Goal: Task Accomplishment & Management: Complete application form

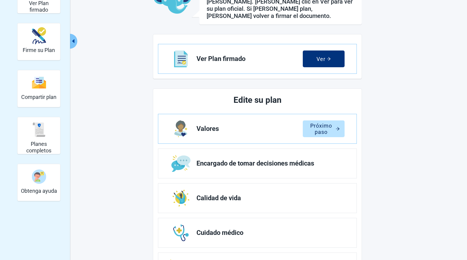
scroll to position [115, 0]
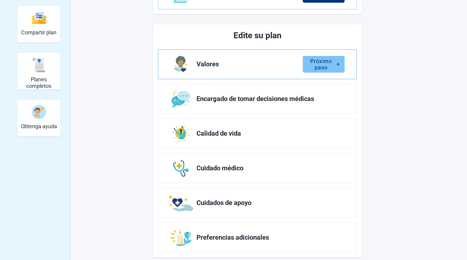
click at [320, 61] on div "Próximo paso" at bounding box center [324, 64] width 32 height 6
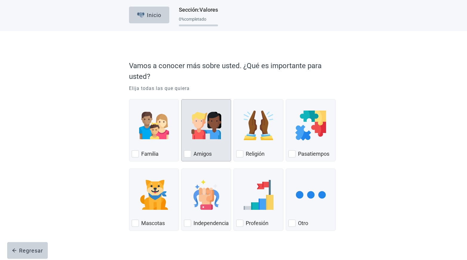
click at [208, 133] on img "Amigos, checkbox, not checked" at bounding box center [207, 126] width 30 height 30
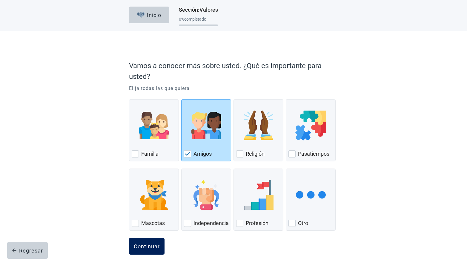
click at [142, 246] on div "Continuar" at bounding box center [147, 246] width 26 height 6
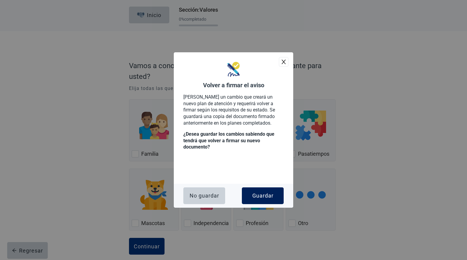
click at [261, 191] on button "Guardar" at bounding box center [263, 195] width 42 height 17
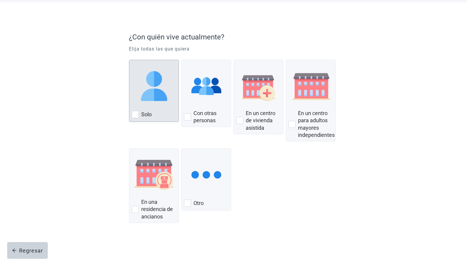
scroll to position [29, 0]
click at [142, 89] on img "Solo, checkbox, not checked" at bounding box center [154, 86] width 30 height 30
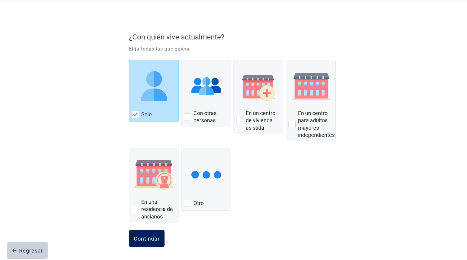
click at [139, 234] on button "Continuar" at bounding box center [147, 238] width 36 height 17
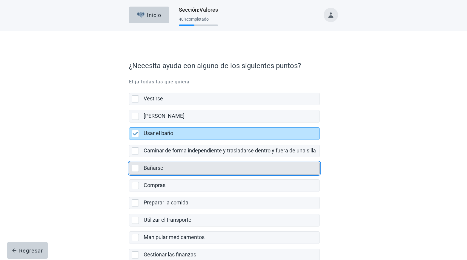
click at [163, 164] on div "Bañarse" at bounding box center [230, 167] width 172 height 7
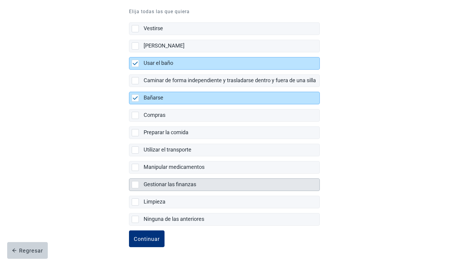
scroll to position [71, 0]
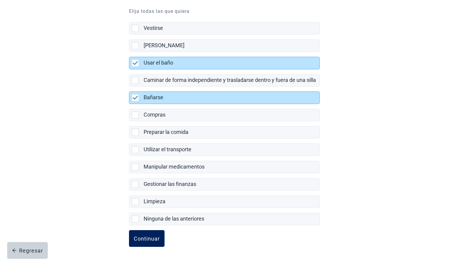
click at [154, 232] on button "Continuar" at bounding box center [147, 238] width 36 height 17
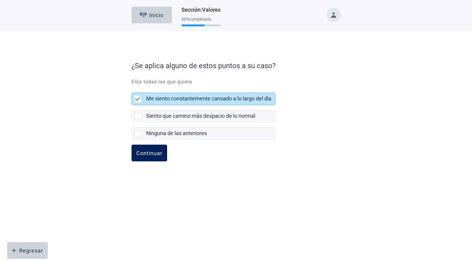
click at [157, 153] on div "Continuar" at bounding box center [149, 153] width 26 height 6
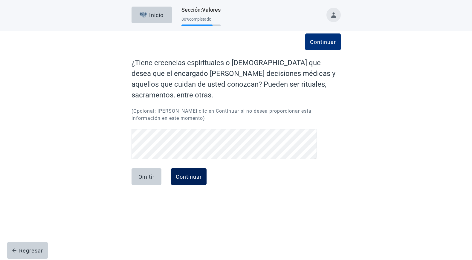
click at [177, 174] on div "Continuar" at bounding box center [189, 177] width 26 height 6
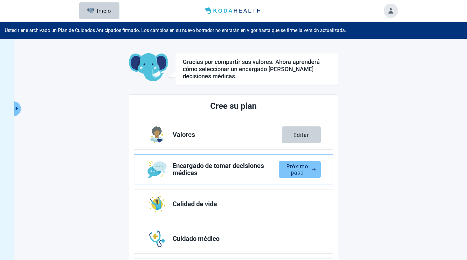
click at [297, 172] on div "Próximo paso" at bounding box center [300, 169] width 32 height 6
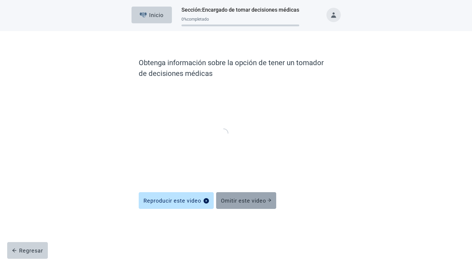
click at [243, 203] on div "Omitir este video" at bounding box center [246, 200] width 50 height 6
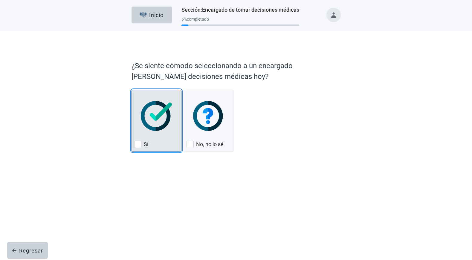
drag, startPoint x: 167, startPoint y: 112, endPoint x: 166, endPoint y: 125, distance: 12.9
click at [166, 112] on img "Sí, checkbox, not checked" at bounding box center [156, 116] width 31 height 30
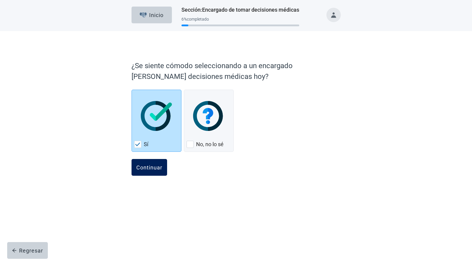
click at [147, 169] on div "Continuar" at bounding box center [149, 167] width 26 height 6
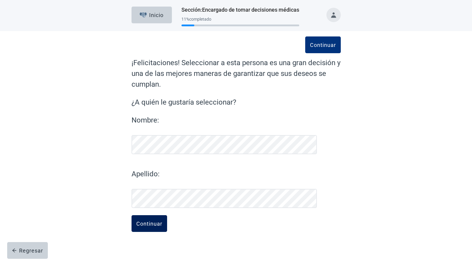
click at [148, 221] on div "Continuar" at bounding box center [149, 224] width 26 height 6
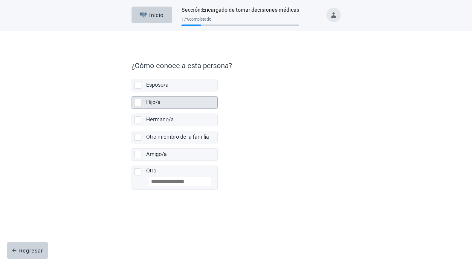
click at [164, 104] on div "Hijo/a" at bounding box center [180, 102] width 68 height 7
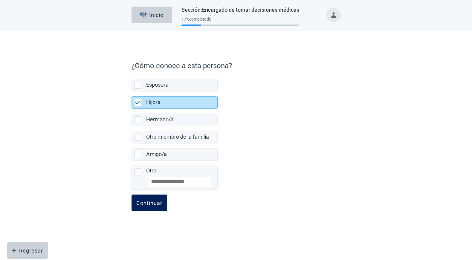
click at [155, 206] on div "Continuar" at bounding box center [149, 203] width 26 height 6
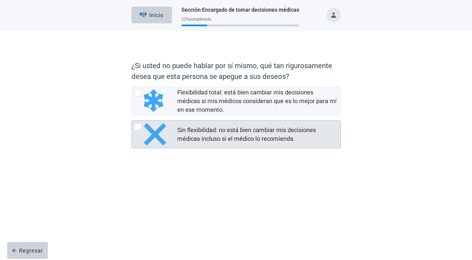
click at [190, 134] on div "Sin flexibilidad: no está bien cambiar mis decisiones médicas incluso si el méd…" at bounding box center [257, 134] width 160 height 17
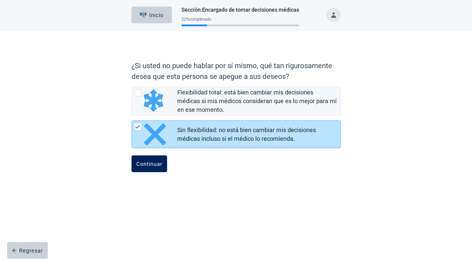
click at [152, 169] on button "Continuar" at bounding box center [149, 163] width 36 height 17
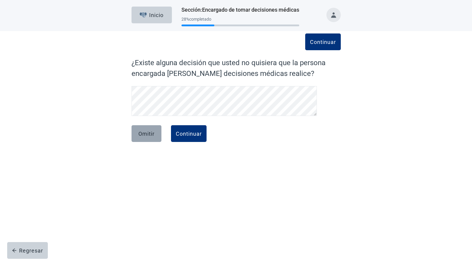
click at [139, 135] on div "Omitir" at bounding box center [146, 134] width 16 height 6
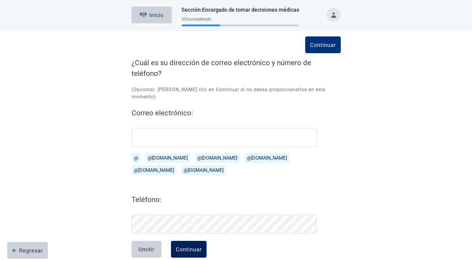
click at [191, 241] on button "Continuar" at bounding box center [189, 249] width 36 height 17
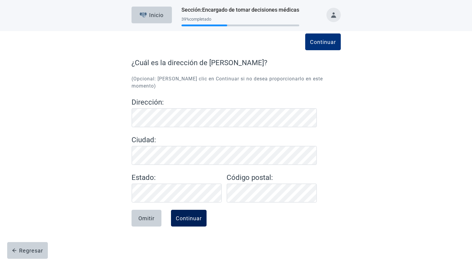
click at [182, 215] on div "Continuar" at bounding box center [189, 218] width 26 height 6
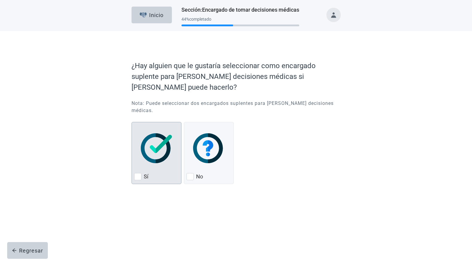
click at [155, 143] on img "Sí, checkbox, not checked" at bounding box center [156, 148] width 31 height 30
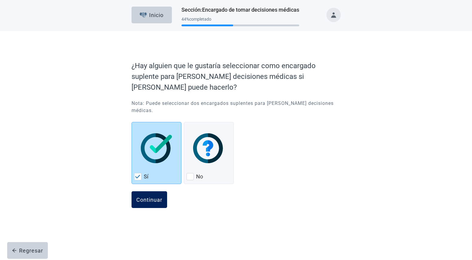
drag, startPoint x: 147, startPoint y: 192, endPoint x: 145, endPoint y: 184, distance: 7.9
click at [147, 197] on div "Continuar" at bounding box center [149, 200] width 26 height 6
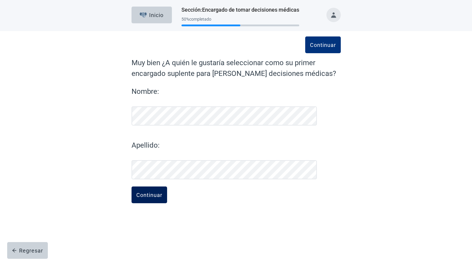
click at [160, 192] on div "Continuar" at bounding box center [149, 195] width 26 height 6
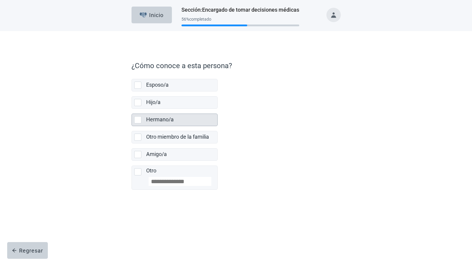
click at [163, 116] on div "Hermano/a" at bounding box center [180, 119] width 68 height 7
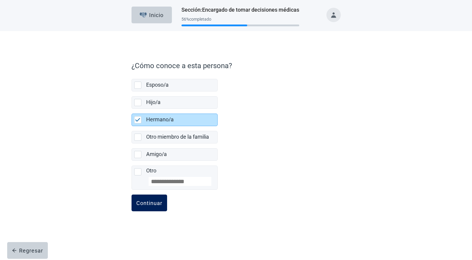
click at [151, 204] on div "Continuar" at bounding box center [149, 203] width 26 height 6
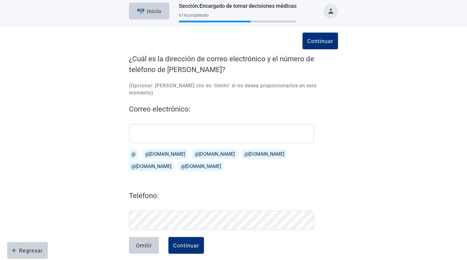
scroll to position [4, 0]
click at [197, 243] on div "Continuar" at bounding box center [186, 246] width 26 height 6
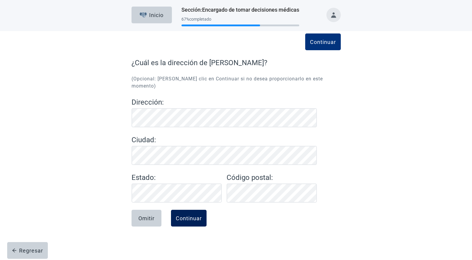
click at [189, 215] on div "Continuar" at bounding box center [189, 218] width 26 height 6
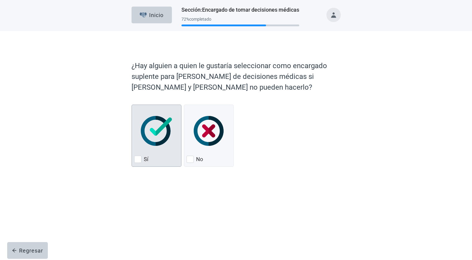
click at [155, 126] on img "Sí, checkbox, not checked" at bounding box center [156, 131] width 31 height 30
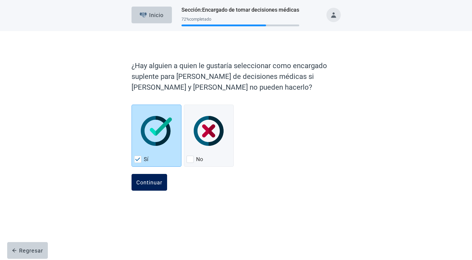
click at [152, 182] on div "Continuar" at bounding box center [149, 182] width 26 height 6
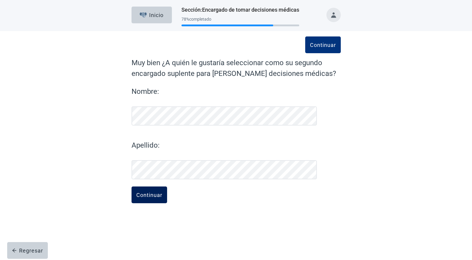
click at [150, 198] on div "Continuar" at bounding box center [149, 195] width 26 height 6
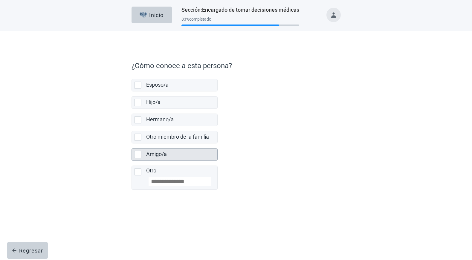
click at [157, 155] on label "Amigo/a" at bounding box center [156, 154] width 21 height 6
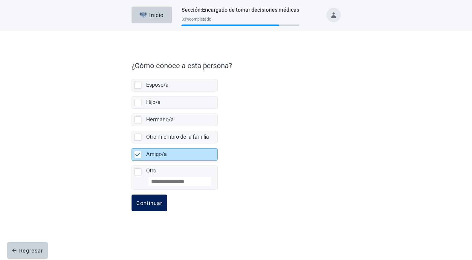
click at [154, 202] on div "Continuar" at bounding box center [149, 203] width 26 height 6
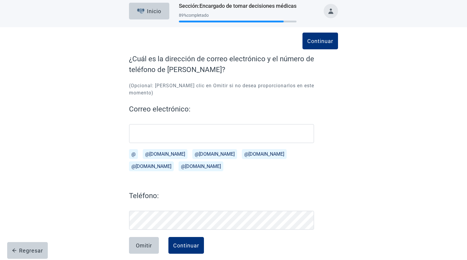
scroll to position [4, 0]
click at [189, 243] on div "Continuar" at bounding box center [186, 246] width 26 height 6
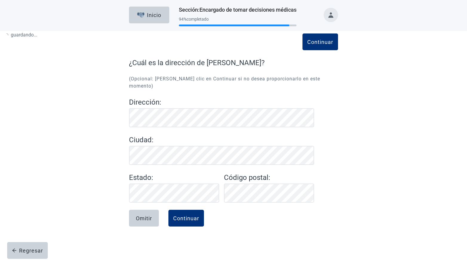
click at [210, 203] on div "Continuar ¿Cuál es la dirección de Joana? (Opcional: haga clic en Continuar si …" at bounding box center [233, 129] width 209 height 145
click at [26, 248] on div "Regresar" at bounding box center [27, 250] width 31 height 6
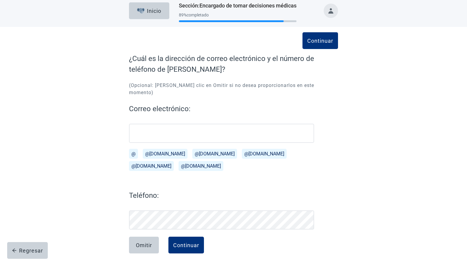
scroll to position [4, 0]
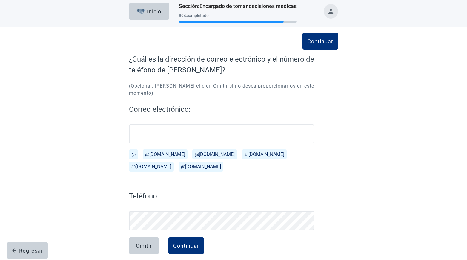
drag, startPoint x: 250, startPoint y: 239, endPoint x: 223, endPoint y: 240, distance: 27.8
click at [250, 239] on div "Omitir Continuar" at bounding box center [233, 252] width 209 height 30
click at [192, 243] on div "Continuar" at bounding box center [186, 246] width 26 height 6
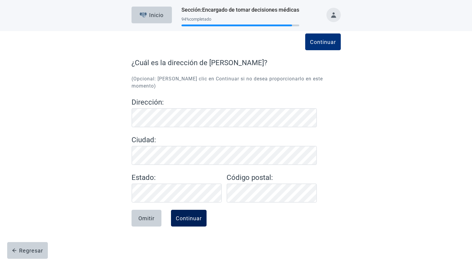
click at [186, 218] on button "Continuar" at bounding box center [189, 218] width 36 height 17
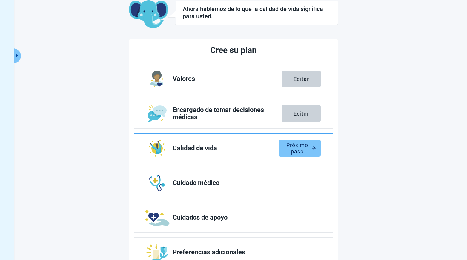
click at [296, 141] on button "Próximo paso" at bounding box center [300, 148] width 42 height 17
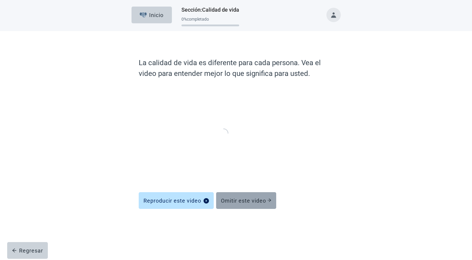
click at [250, 195] on button "Omitir este video" at bounding box center [246, 200] width 60 height 17
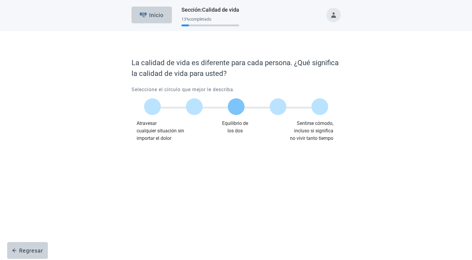
click at [235, 109] on label "Main content" at bounding box center [236, 106] width 17 height 17
click at [148, 152] on div "Continuar" at bounding box center [149, 154] width 26 height 6
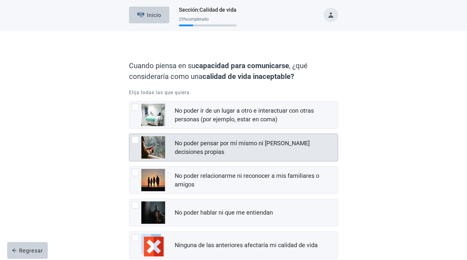
click at [193, 148] on div "No poder pensar por mí mismo ni tomar decisiones propias" at bounding box center [255, 147] width 160 height 17
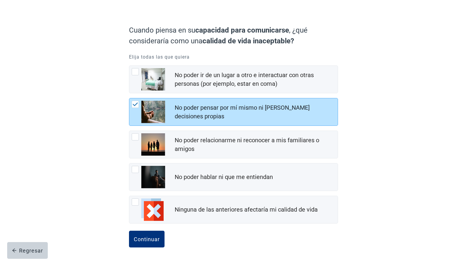
scroll to position [36, 0]
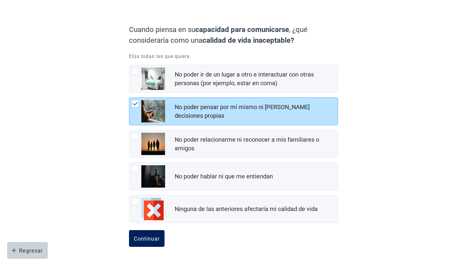
click at [153, 237] on div "Continuar" at bounding box center [147, 238] width 26 height 6
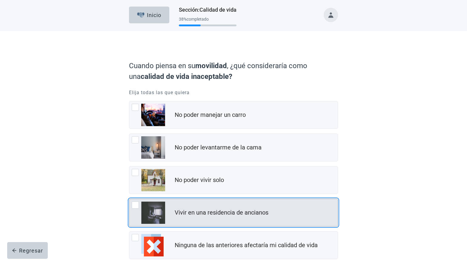
click at [193, 207] on div "Vivir en una residencia de ancianos" at bounding box center [256, 213] width 163 height 12
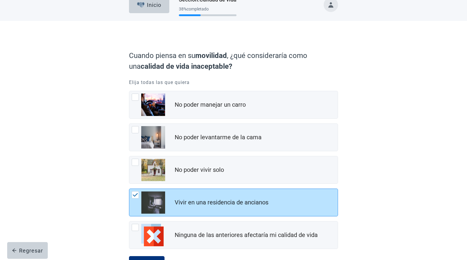
scroll to position [36, 0]
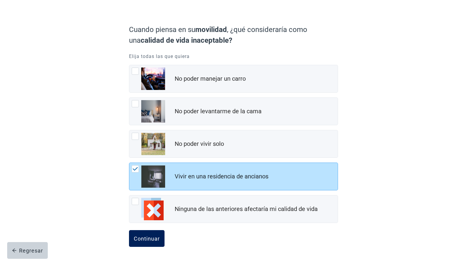
click at [163, 238] on button "Continuar" at bounding box center [147, 238] width 36 height 17
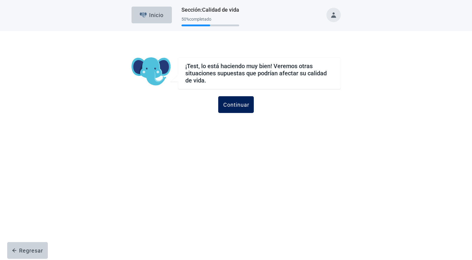
click at [226, 107] on div "Continuar" at bounding box center [236, 105] width 26 height 6
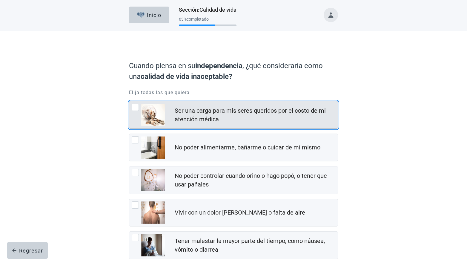
click at [206, 122] on div "Ser una carga para mis seres queridos por el costo de mi atención médica" at bounding box center [255, 114] width 160 height 17
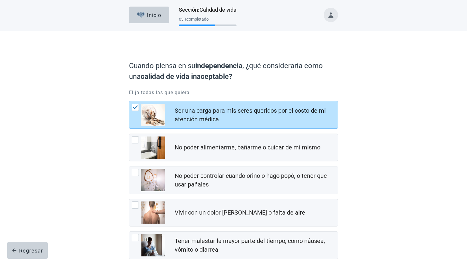
scroll to position [69, 0]
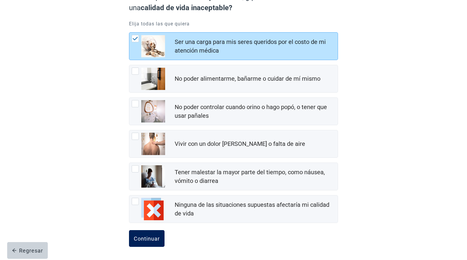
click at [144, 239] on div "Continuar" at bounding box center [147, 238] width 26 height 6
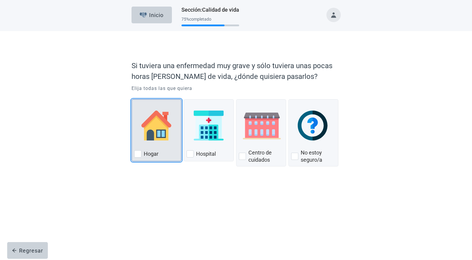
click at [160, 137] on img "Hogar, checkbox, not checked" at bounding box center [156, 126] width 30 height 30
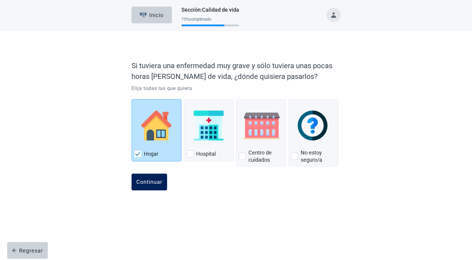
click at [152, 177] on button "Continuar" at bounding box center [149, 182] width 36 height 17
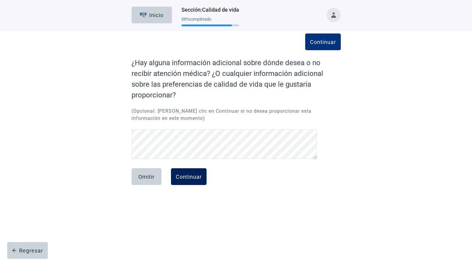
click at [190, 177] on div "Continuar" at bounding box center [189, 177] width 26 height 6
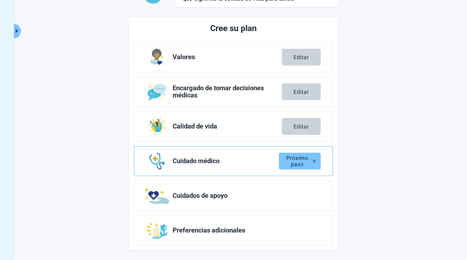
click at [305, 164] on div "Próximo paso" at bounding box center [300, 161] width 32 height 6
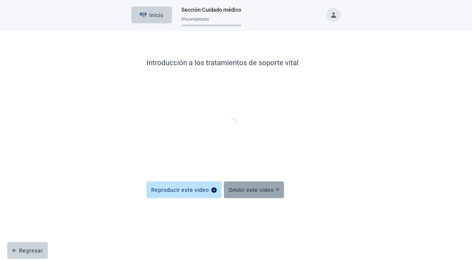
click at [243, 186] on button "Omitir este video" at bounding box center [254, 189] width 60 height 17
click at [248, 184] on button "Omitir este video" at bounding box center [254, 189] width 60 height 17
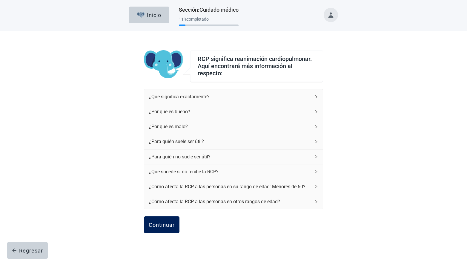
click at [158, 223] on div "Continuar" at bounding box center [162, 225] width 26 height 6
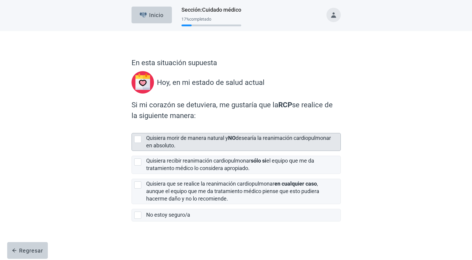
click at [148, 147] on label "Quisiera morir de manera natural y NO desearía la reanimación cardiopulmonar en…" at bounding box center [238, 142] width 185 height 14
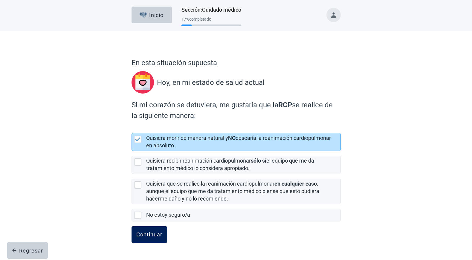
click at [158, 237] on div "Continuar" at bounding box center [149, 235] width 26 height 6
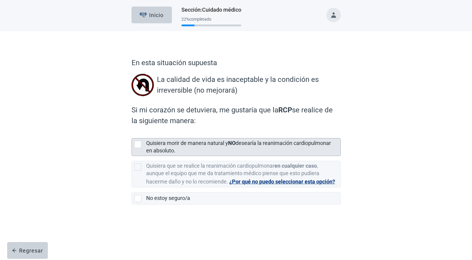
click at [167, 146] on div "Quisiera morir de manera natural y NO desearía la reanimación cardiopulmonar en…" at bounding box center [241, 147] width 191 height 15
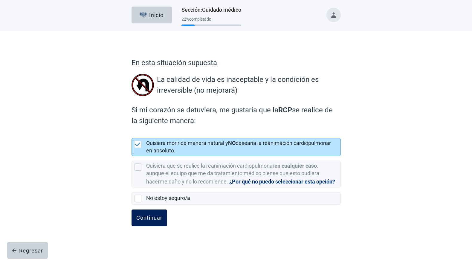
click at [157, 214] on button "Continuar" at bounding box center [149, 217] width 36 height 17
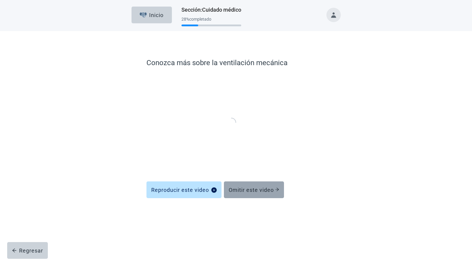
click at [261, 192] on div "Omitir este video" at bounding box center [254, 190] width 50 height 6
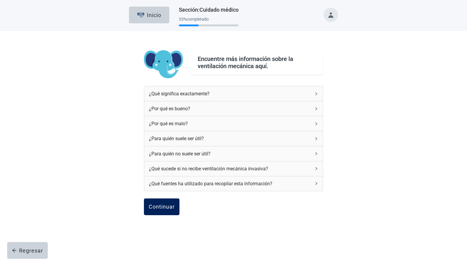
drag, startPoint x: 170, startPoint y: 207, endPoint x: 169, endPoint y: 202, distance: 4.9
click at [170, 207] on div "Continuar" at bounding box center [162, 207] width 26 height 6
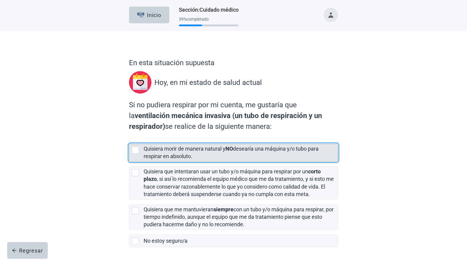
click at [165, 152] on div "Quisiera morir de manera natural y NO desearía una máquina y/o tubo para respir…" at bounding box center [239, 152] width 191 height 15
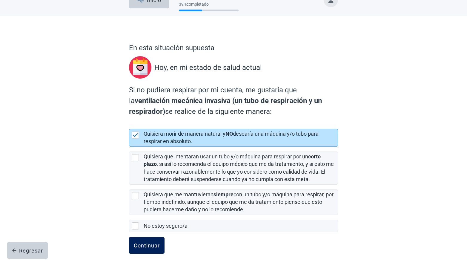
scroll to position [22, 0]
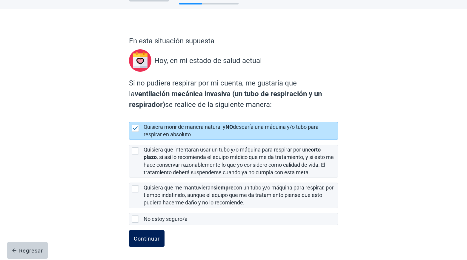
click at [152, 234] on button "Continuar" at bounding box center [147, 238] width 36 height 17
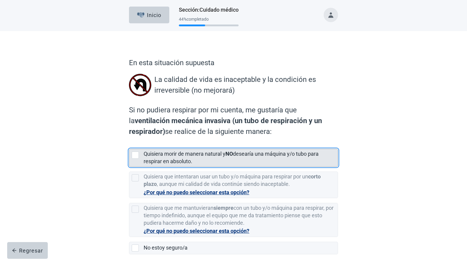
click at [167, 162] on label "Quisiera morir de manera natural y NO desearía una máquina y/o tubo para respir…" at bounding box center [231, 158] width 175 height 14
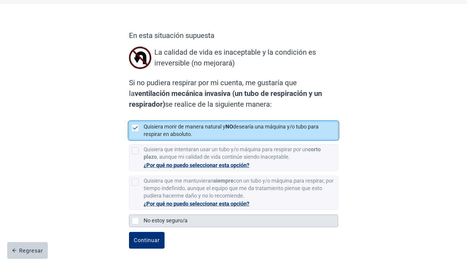
scroll to position [29, 0]
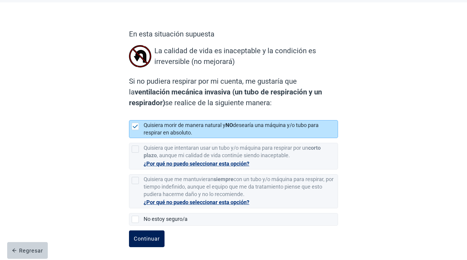
click at [150, 234] on button "Continuar" at bounding box center [147, 238] width 36 height 17
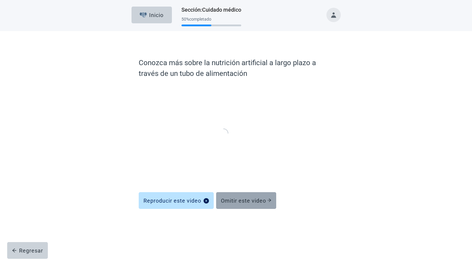
click at [243, 198] on div "Omitir este video" at bounding box center [246, 200] width 50 height 6
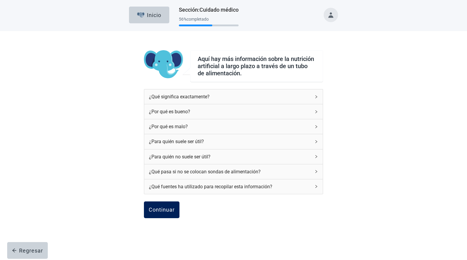
click at [157, 205] on button "Continuar" at bounding box center [162, 209] width 36 height 17
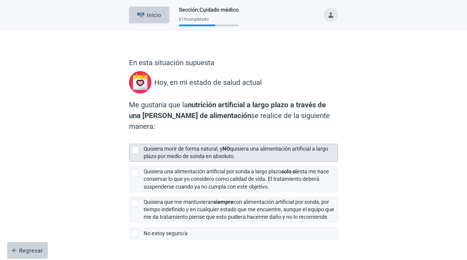
click at [164, 146] on label "Quisiera morir de forma natural, y NO quisiera una alimentación artificial a la…" at bounding box center [236, 153] width 185 height 14
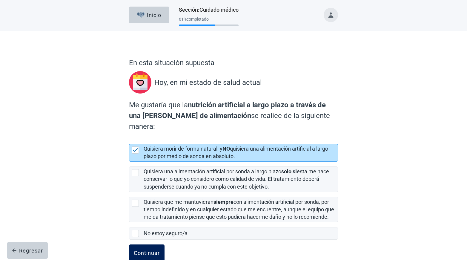
click at [145, 251] on div "Continuar" at bounding box center [147, 253] width 26 height 6
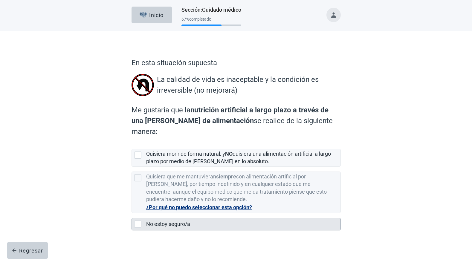
click at [165, 221] on label "No estoy seguro/a" at bounding box center [168, 224] width 44 height 6
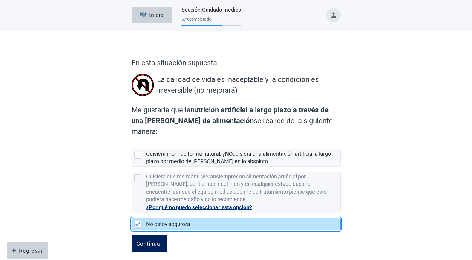
click at [140, 241] on div "Continuar" at bounding box center [149, 244] width 26 height 6
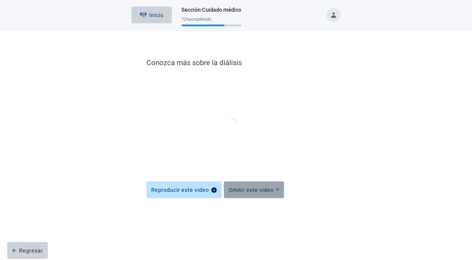
click at [256, 190] on div "Omitir este video" at bounding box center [254, 190] width 50 height 6
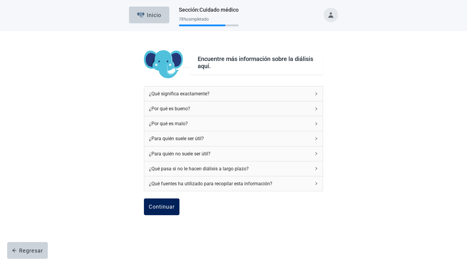
click at [168, 206] on div "Continuar" at bounding box center [162, 207] width 26 height 6
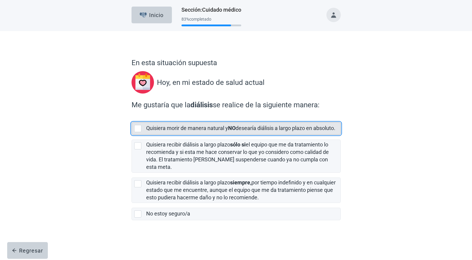
click at [185, 132] on div "Quisiera morir de manera natural y NO desearía diálisis a largo plazo en absolu…" at bounding box center [241, 128] width 191 height 7
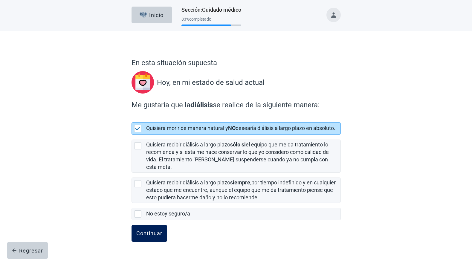
click at [153, 230] on div "Continuar" at bounding box center [149, 233] width 26 height 6
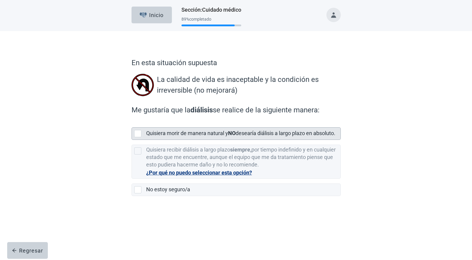
click at [181, 137] on div "Quisiera morir de manera natural y NO desearía diálisis a largo plazo en absolu…" at bounding box center [241, 133] width 191 height 7
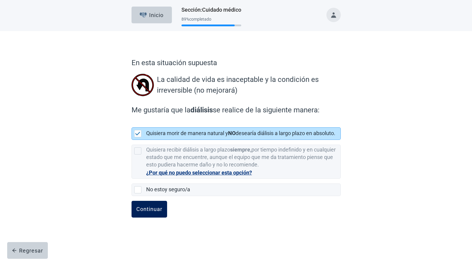
click at [141, 212] on div "Continuar" at bounding box center [149, 209] width 26 height 6
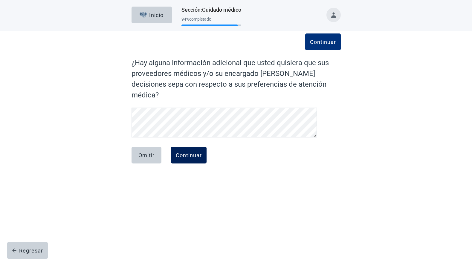
click at [187, 147] on button "Continuar" at bounding box center [189, 155] width 36 height 17
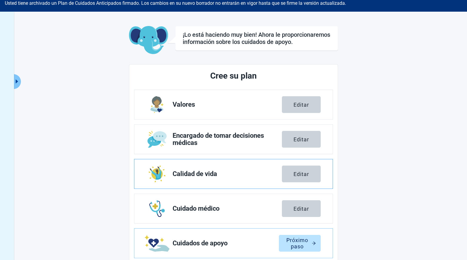
scroll to position [78, 0]
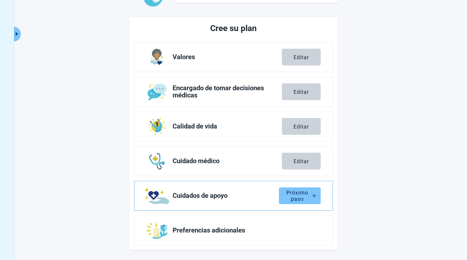
click at [295, 193] on div "Próximo paso" at bounding box center [300, 196] width 32 height 6
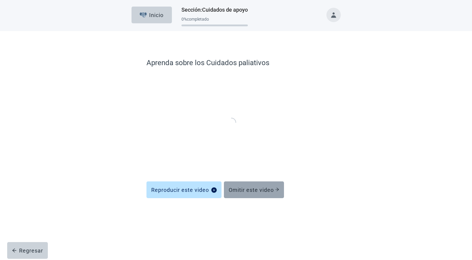
click at [248, 190] on div "Omitir este video" at bounding box center [254, 190] width 50 height 6
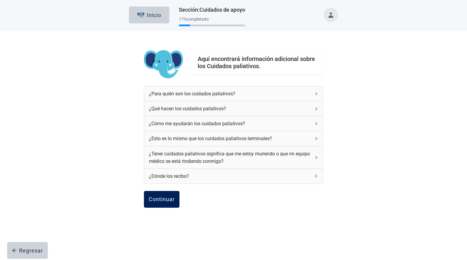
click at [175, 199] on button "Continuar" at bounding box center [162, 199] width 36 height 17
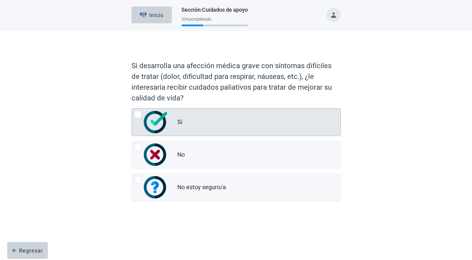
click at [197, 120] on div "Sí" at bounding box center [258, 122] width 163 height 12
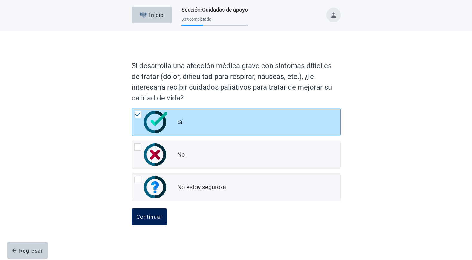
click at [145, 223] on button "Continuar" at bounding box center [149, 216] width 36 height 17
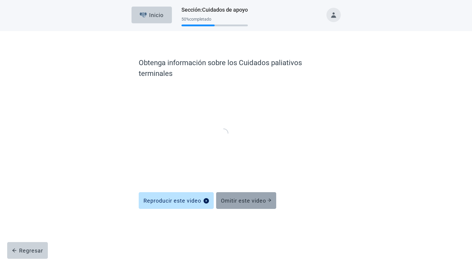
click at [264, 199] on div "Omitir este video" at bounding box center [246, 200] width 50 height 6
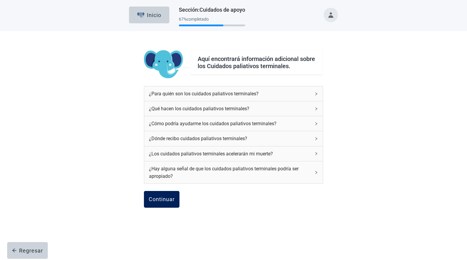
click at [170, 203] on button "Continuar" at bounding box center [162, 199] width 36 height 17
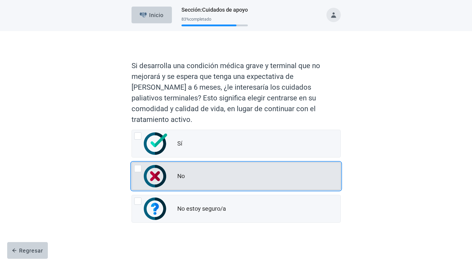
click at [194, 172] on div "No" at bounding box center [236, 176] width 209 height 27
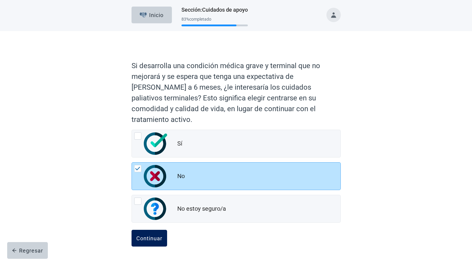
click at [150, 235] on div "Continuar" at bounding box center [149, 238] width 26 height 6
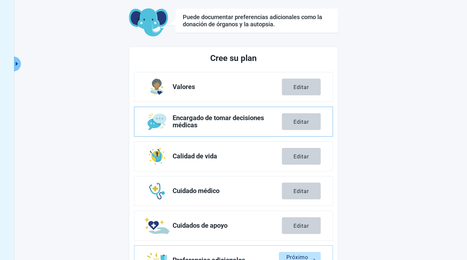
scroll to position [75, 0]
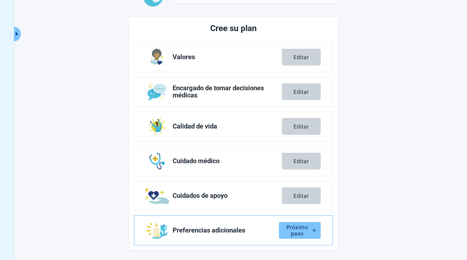
click at [298, 222] on button "Próximo paso" at bounding box center [300, 230] width 42 height 17
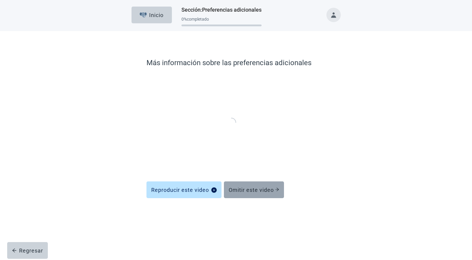
click at [252, 196] on button "Omitir este video" at bounding box center [254, 189] width 60 height 17
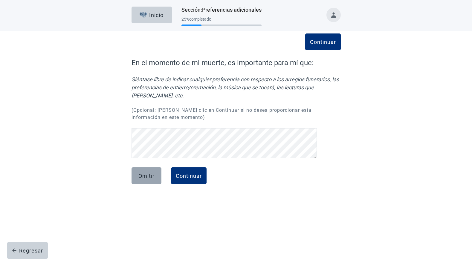
click at [145, 181] on button "Omitir" at bounding box center [146, 175] width 30 height 17
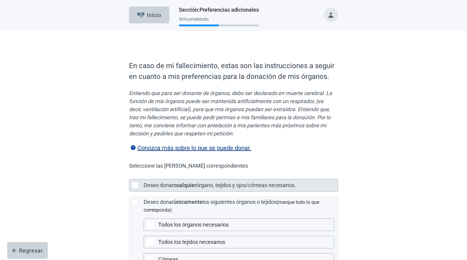
click at [199, 185] on label "órgano, tejidos y ojos/córneas necesarios." at bounding box center [246, 185] width 100 height 6
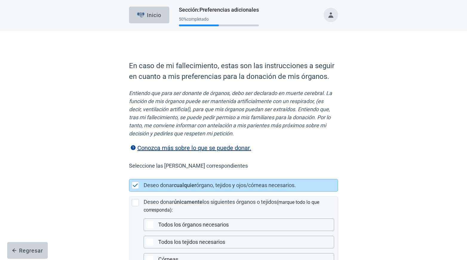
scroll to position [125, 0]
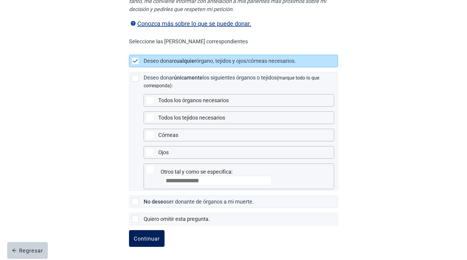
click at [140, 237] on div "Continuar" at bounding box center [147, 238] width 26 height 6
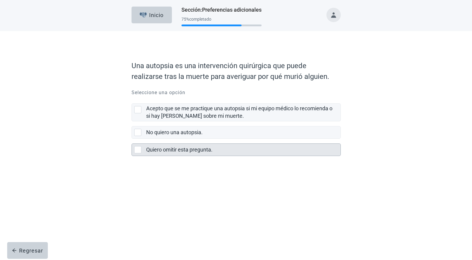
click at [188, 149] on label "Quiero omitir esta pregunta." at bounding box center [179, 149] width 66 height 6
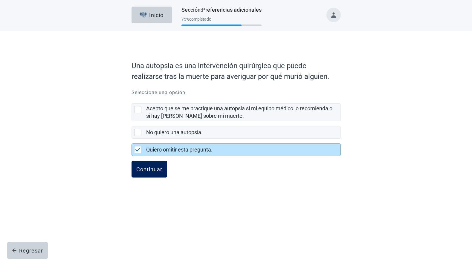
click at [148, 174] on button "Continuar" at bounding box center [149, 169] width 36 height 17
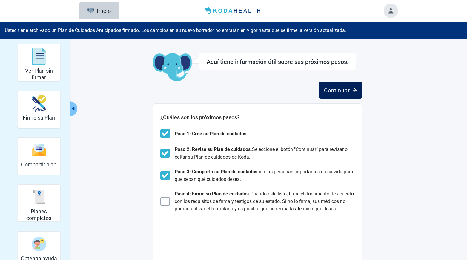
click at [344, 92] on div "Continuar" at bounding box center [340, 90] width 33 height 6
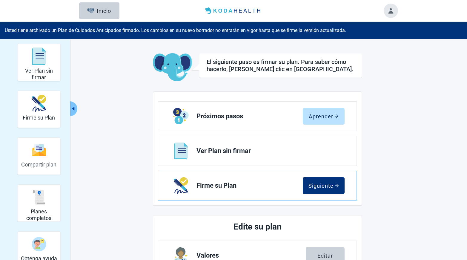
click at [385, 10] on button "Toggle account menu" at bounding box center [391, 11] width 14 height 14
click at [141, 50] on div "Ver Plan sin firmar Firme su Plan Compartir plan Planes completos Obtenga ayuda…" at bounding box center [233, 246] width 329 height 405
click at [289, 48] on div "Ver Plan sin firmar Firme su Plan Compartir plan Planes completos Obtenga ayuda…" at bounding box center [233, 246] width 329 height 405
click at [33, 205] on div "Planes completos" at bounding box center [39, 197] width 38 height 22
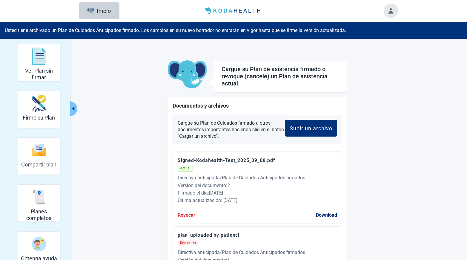
click at [424, 62] on div "Ver Plan sin firmar Firme su Plan Compartir plan Planes completos Obtenga ayuda…" at bounding box center [233, 179] width 467 height 281
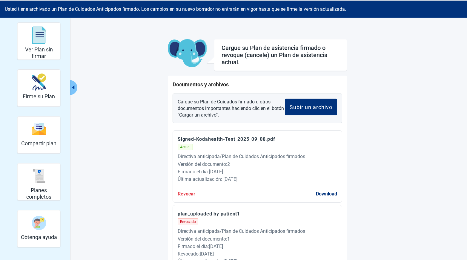
scroll to position [58, 0]
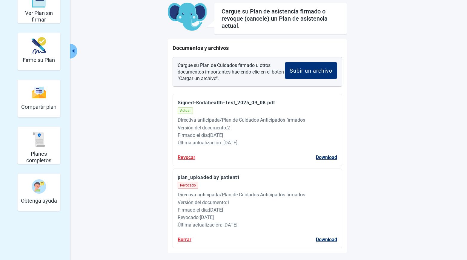
click at [191, 158] on button "Revocar" at bounding box center [187, 157] width 18 height 7
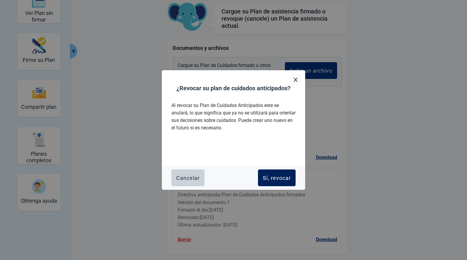
click at [266, 172] on button "Sí, revocar" at bounding box center [277, 177] width 38 height 17
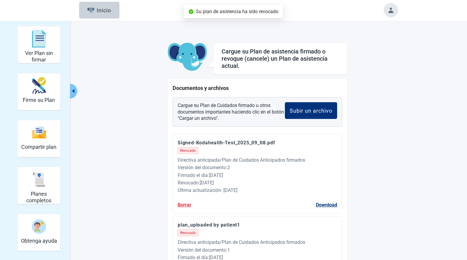
scroll to position [0, 0]
click at [52, 90] on div "Firme su Plan" at bounding box center [39, 86] width 32 height 22
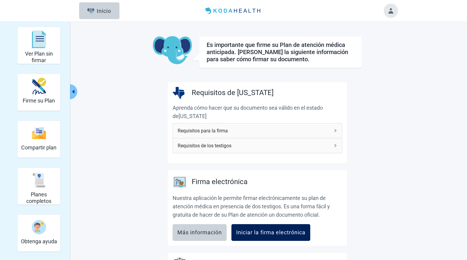
click at [264, 237] on button "Iniciar la firma electrónica" at bounding box center [271, 232] width 79 height 17
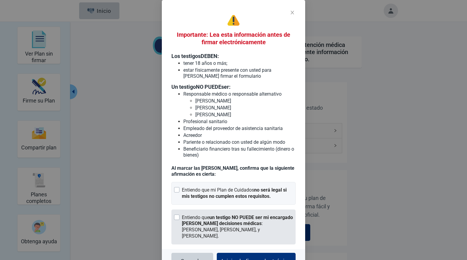
click at [229, 219] on strong "un testigo NO PUEDE ser mi encargado de tomar decisiones médicas" at bounding box center [237, 221] width 111 height 12
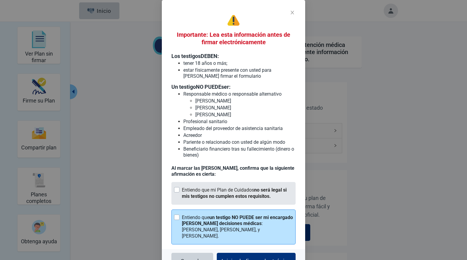
click at [223, 192] on div "Entiendo que mi Plan de Cuidados no será legal si mis testigos no cumplen estos…" at bounding box center [237, 193] width 111 height 13
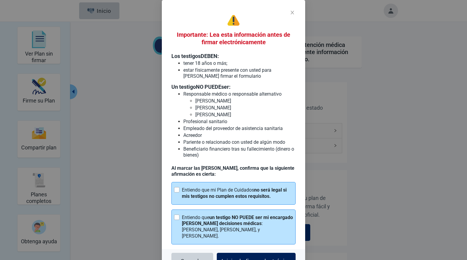
click at [245, 258] on div "Iniciar la firma electrónica" at bounding box center [256, 261] width 69 height 6
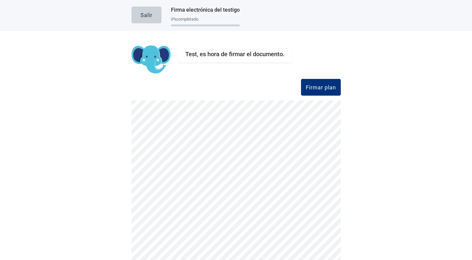
click at [313, 93] on button "Firmar plan" at bounding box center [321, 87] width 40 height 17
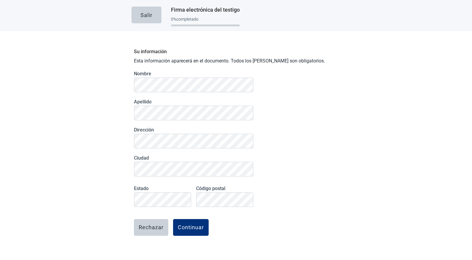
click at [189, 238] on form "Nombre Apellido Dirección Ciudad Estado Código postal Rechazar Continuar" at bounding box center [194, 169] width 120 height 196
click at [190, 225] on div "Continuar" at bounding box center [191, 227] width 26 height 6
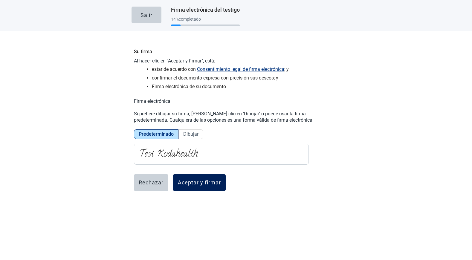
click at [205, 185] on div "Aceptar y firmar" at bounding box center [199, 183] width 43 height 6
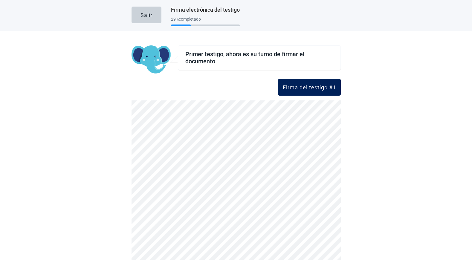
click at [297, 90] on div "Firma del testigo #1" at bounding box center [309, 87] width 53 height 6
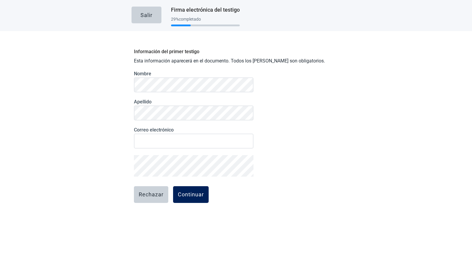
click at [178, 192] on div "Continuar" at bounding box center [191, 195] width 26 height 6
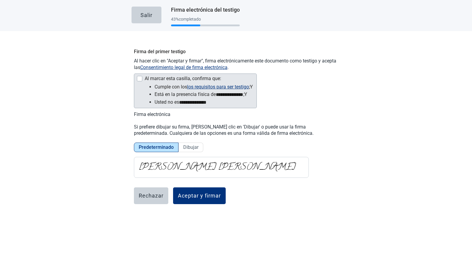
click at [152, 77] on div "Al marcar esta casilla, confirma que:" at bounding box center [183, 78] width 76 height 5
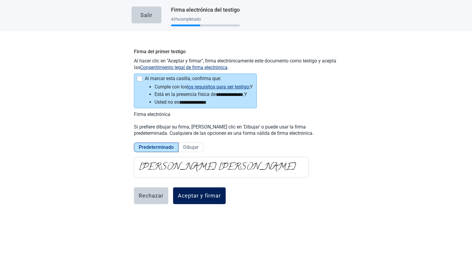
click at [183, 189] on button "Aceptar y firmar" at bounding box center [199, 195] width 53 height 17
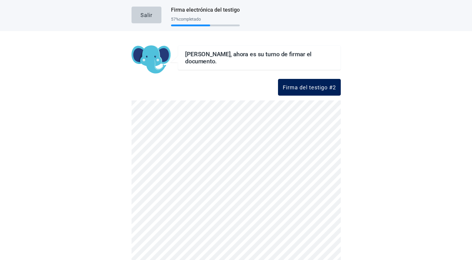
click at [300, 87] on div "Firma del testigo #2" at bounding box center [309, 87] width 53 height 6
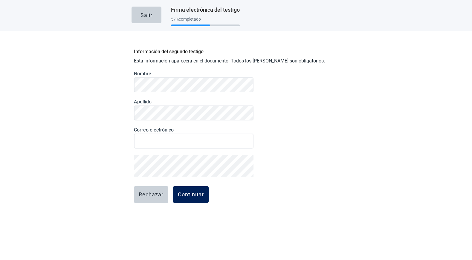
click at [178, 193] on div "Continuar" at bounding box center [191, 195] width 26 height 6
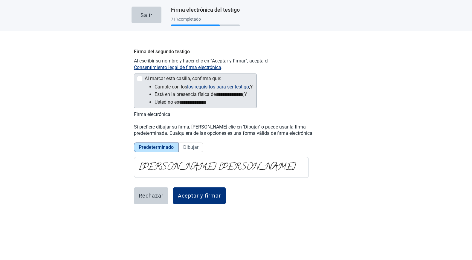
click at [154, 79] on div "Al marcar esta casilla, confirma que:" at bounding box center [183, 78] width 76 height 5
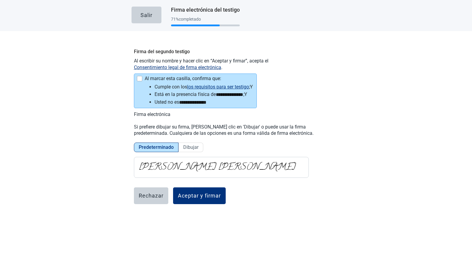
click at [186, 196] on div "Aceptar y firmar" at bounding box center [199, 196] width 43 height 6
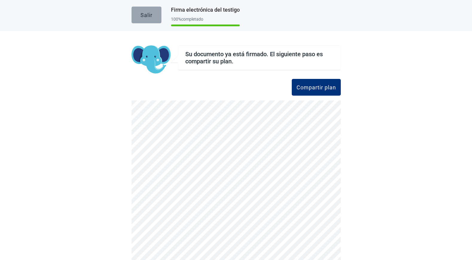
click at [146, 11] on button "Salir" at bounding box center [146, 15] width 30 height 17
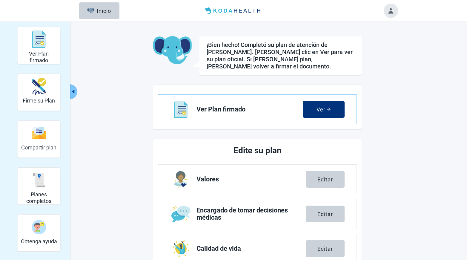
click at [398, 14] on div at bounding box center [391, 11] width 14 height 14
click at [393, 11] on button "Toggle account menu" at bounding box center [391, 11] width 14 height 14
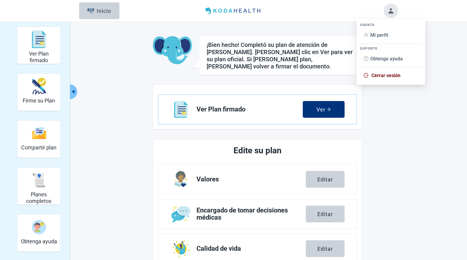
click at [374, 73] on span "Cerrar sesión" at bounding box center [386, 76] width 29 height 6
